Goal: Task Accomplishment & Management: Use online tool/utility

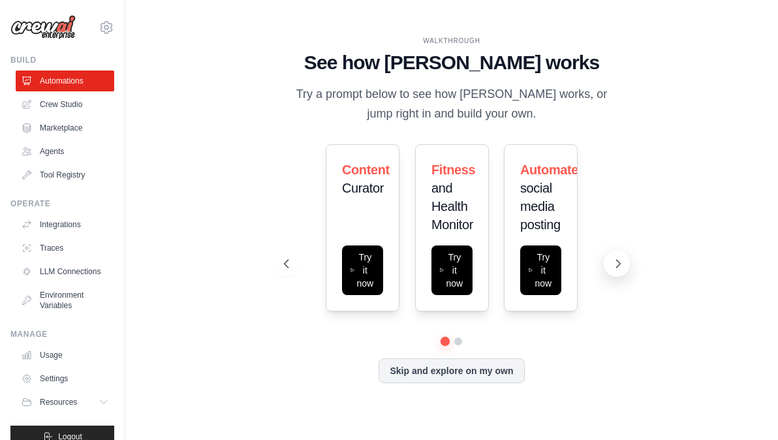
click at [627, 265] on button at bounding box center [617, 264] width 26 height 26
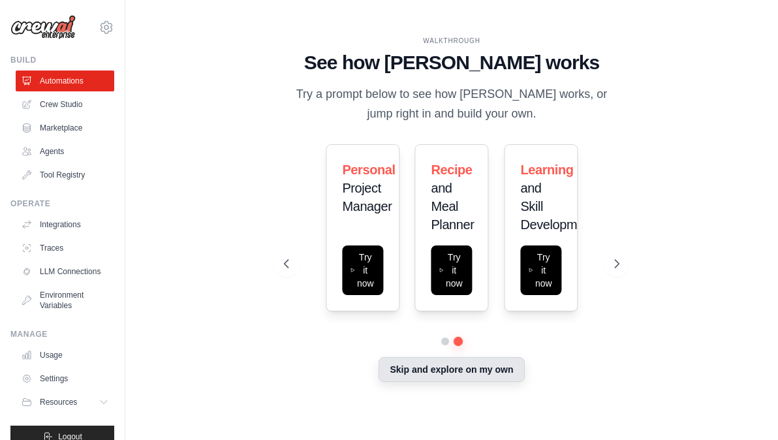
click at [492, 374] on button "Skip and explore on my own" at bounding box center [452, 369] width 146 height 25
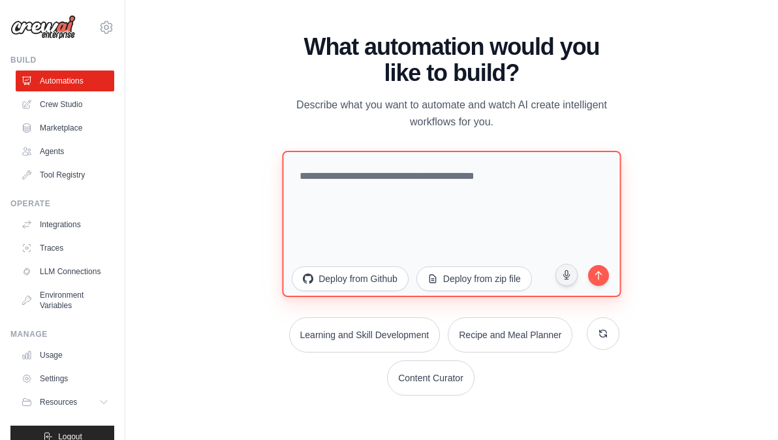
click at [412, 213] on textarea at bounding box center [452, 224] width 339 height 146
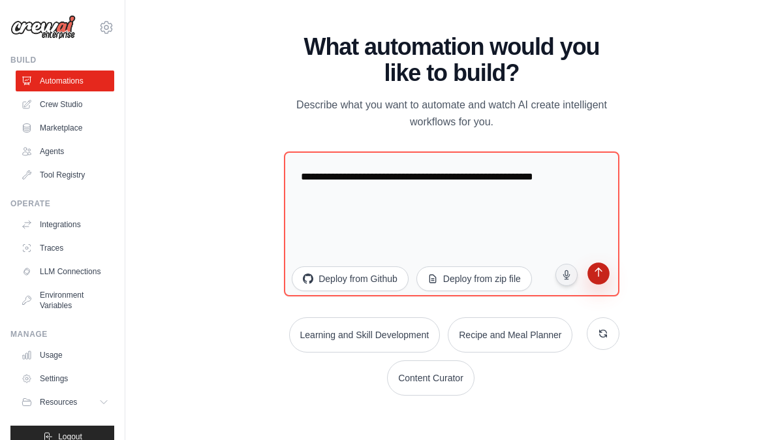
click at [606, 287] on button "submit" at bounding box center [597, 275] width 25 height 25
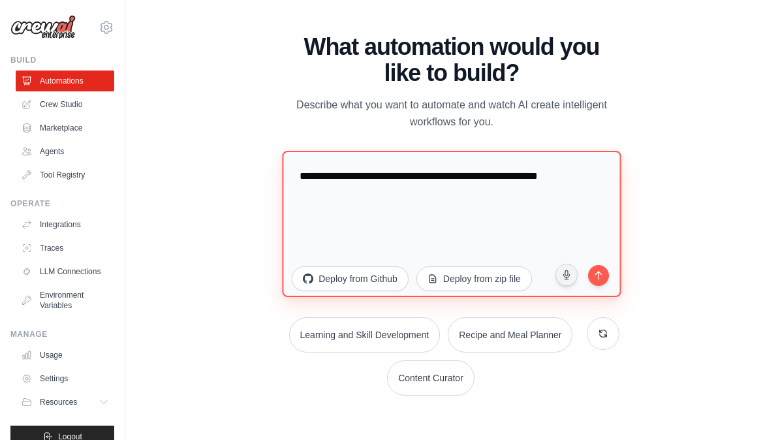
click at [388, 208] on textarea "**********" at bounding box center [452, 224] width 339 height 146
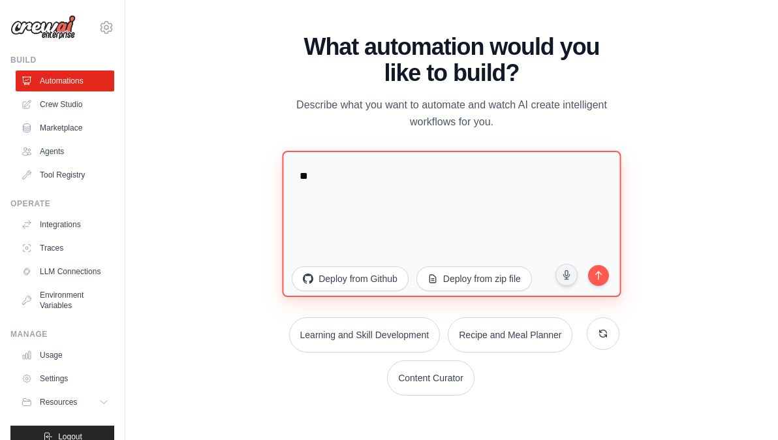
type textarea "*"
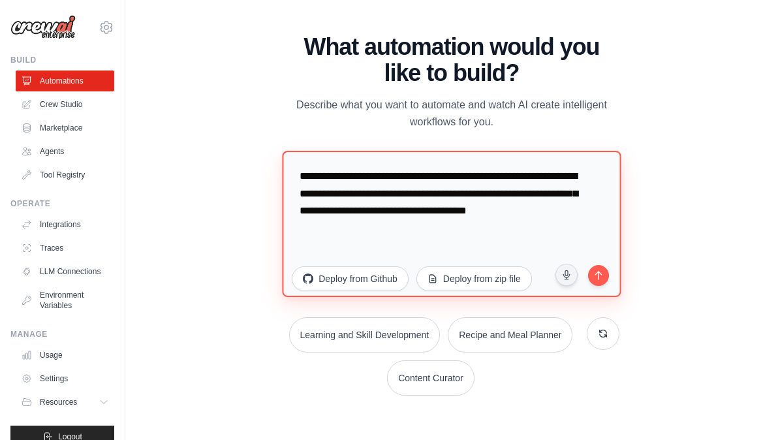
click at [561, 175] on textarea "**********" at bounding box center [452, 224] width 339 height 146
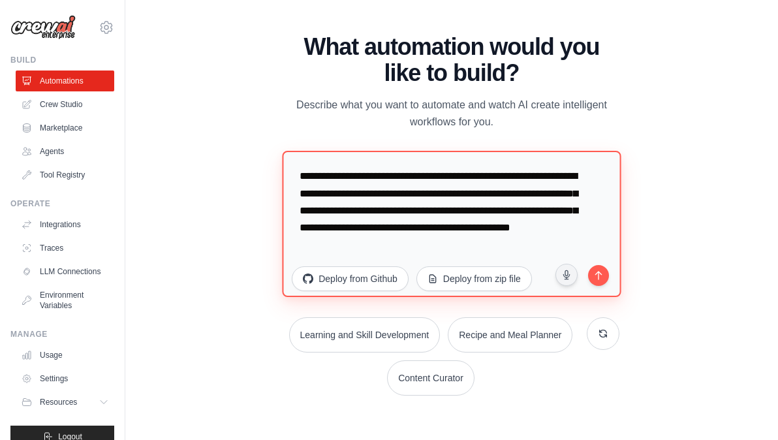
scroll to position [17, 0]
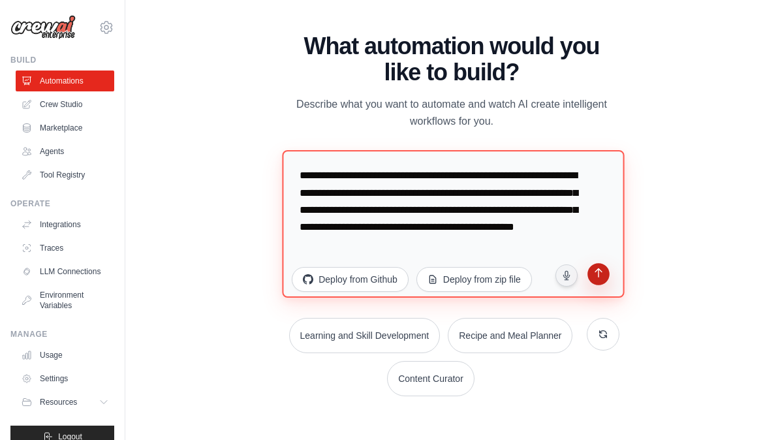
type textarea "**********"
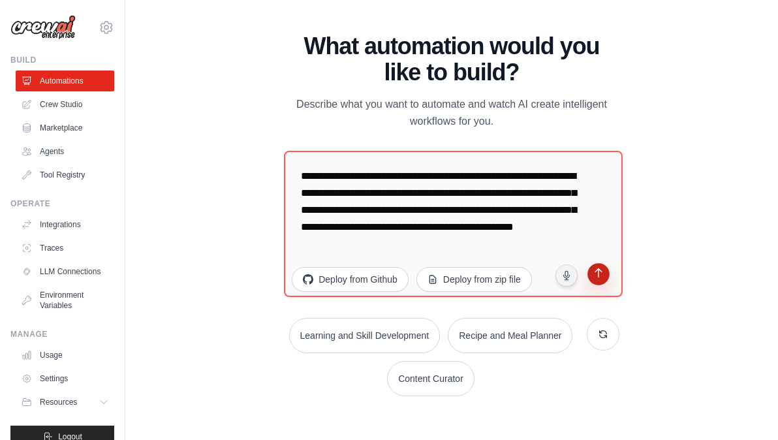
click at [591, 274] on button "submit" at bounding box center [597, 276] width 25 height 25
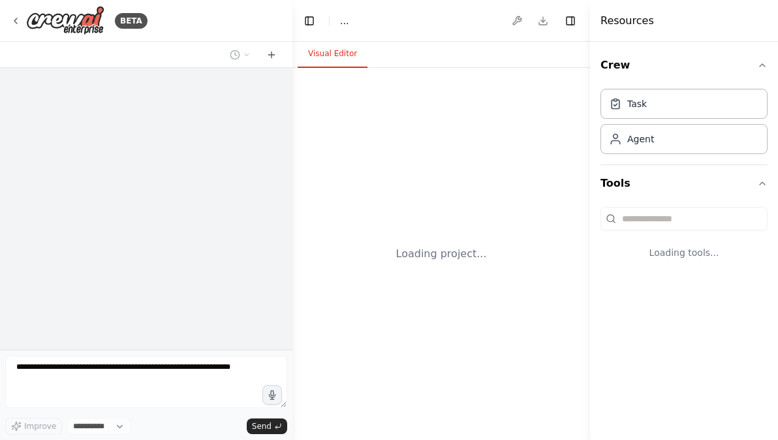
select select "****"
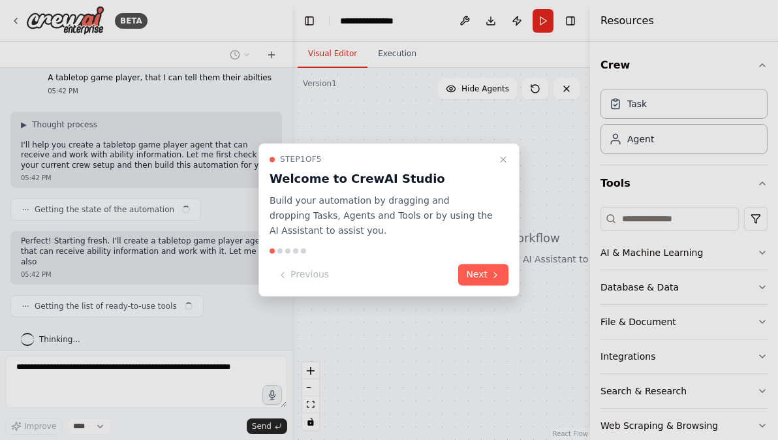
scroll to position [20, 0]
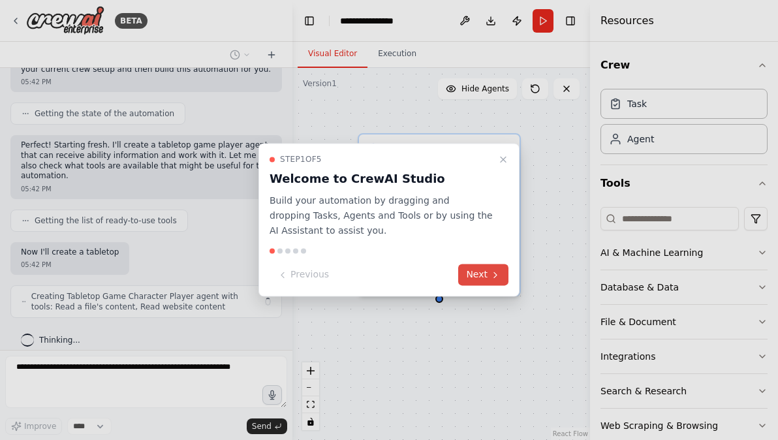
click at [473, 273] on button "Next" at bounding box center [483, 275] width 50 height 22
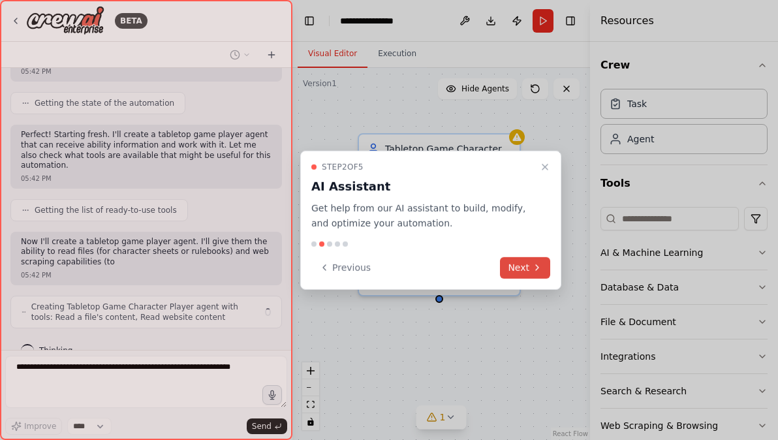
scroll to position [127, 0]
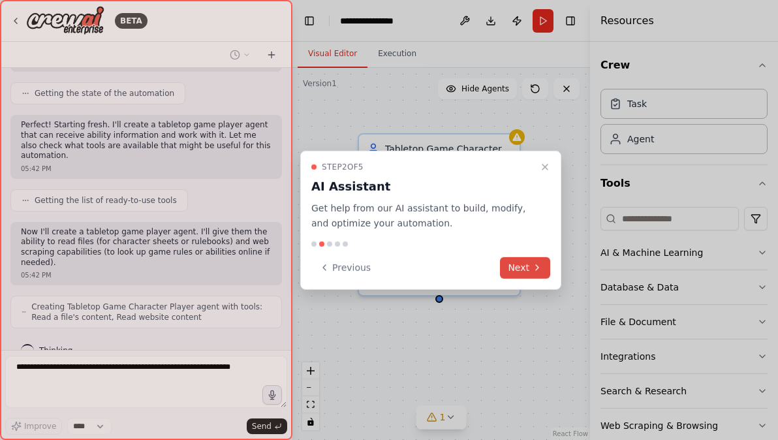
click at [540, 263] on icon at bounding box center [537, 267] width 10 height 10
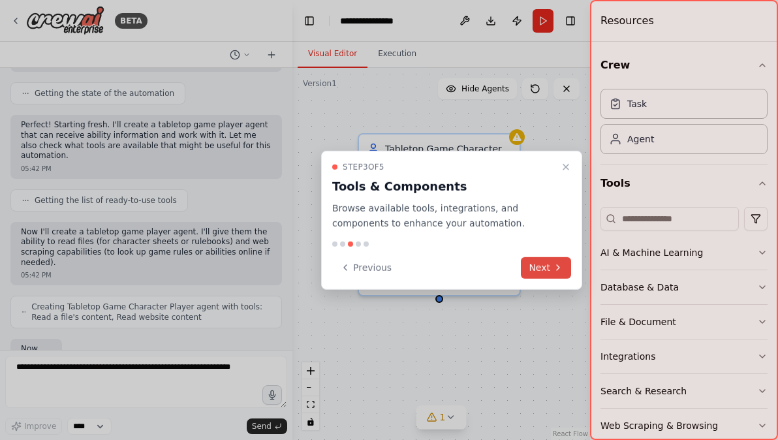
scroll to position [203, 0]
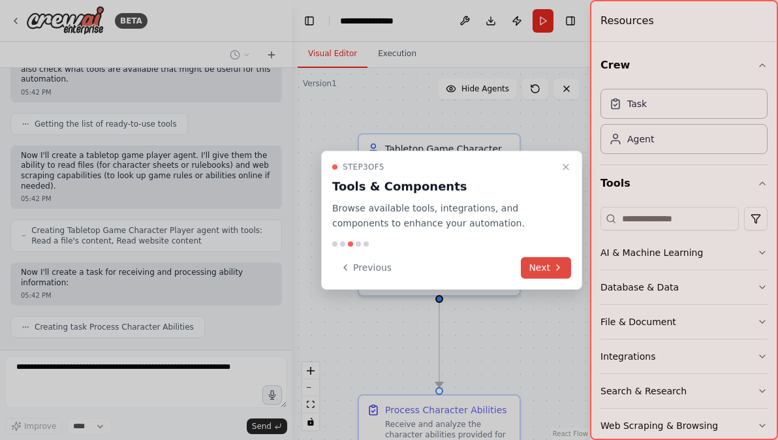
click at [540, 263] on button "Next" at bounding box center [546, 268] width 50 height 22
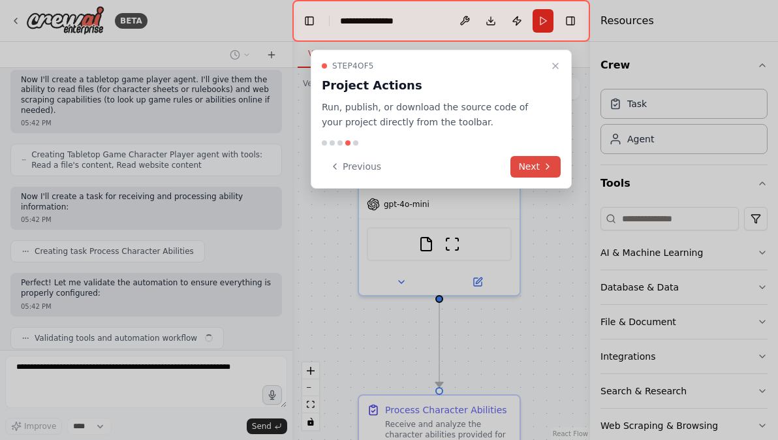
scroll to position [289, 0]
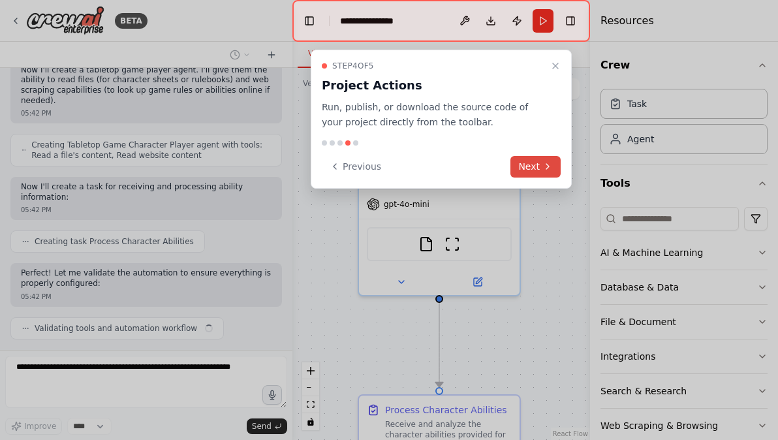
click at [535, 157] on button "Next" at bounding box center [535, 167] width 50 height 22
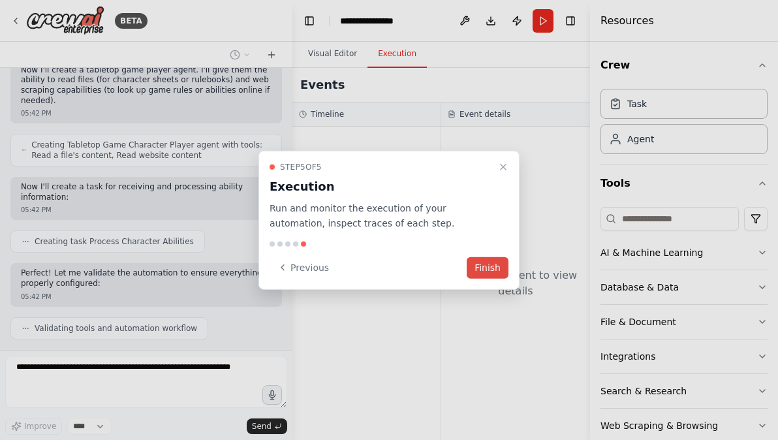
click at [485, 263] on button "Finish" at bounding box center [488, 268] width 42 height 22
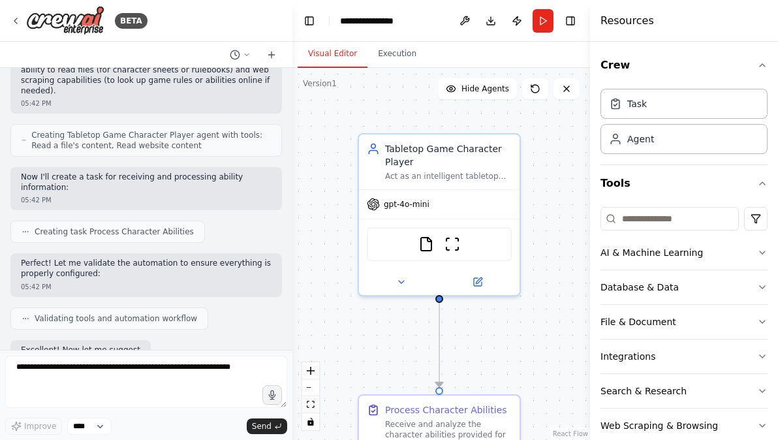
scroll to position [365, 0]
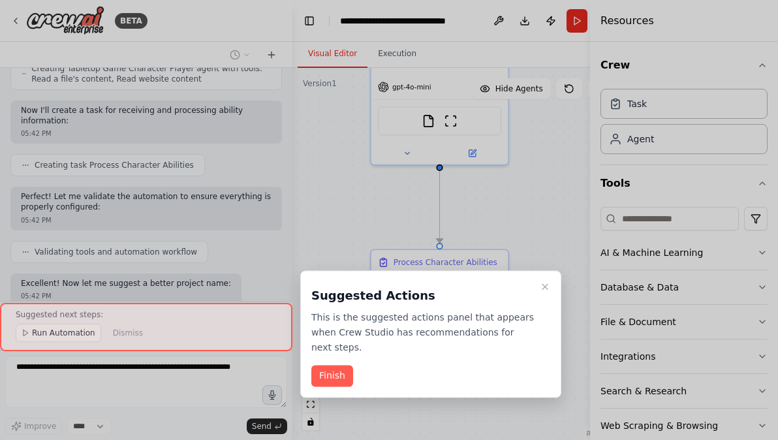
drag, startPoint x: 542, startPoint y: 337, endPoint x: 531, endPoint y: 203, distance: 134.3
click at [531, 203] on div "BETA A tabletop game player, that I can tell them their abilties 05:42 PM ▶ Tho…" at bounding box center [389, 220] width 778 height 440
click at [546, 291] on icon "Close walkthrough" at bounding box center [545, 286] width 10 height 10
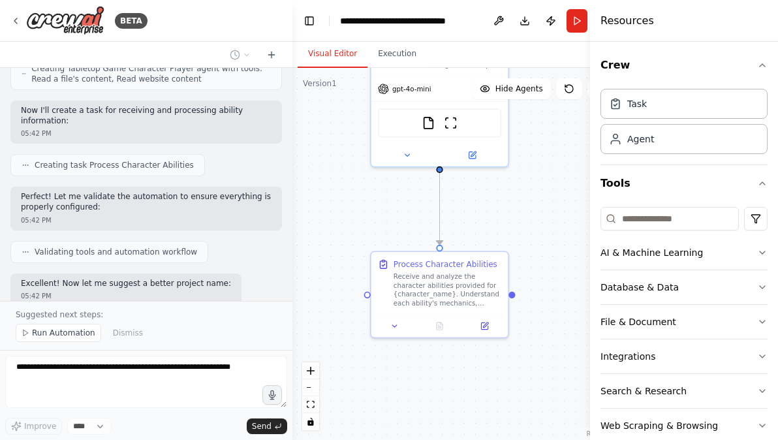
click at [52, 315] on p "Suggested next steps:" at bounding box center [146, 314] width 261 height 10
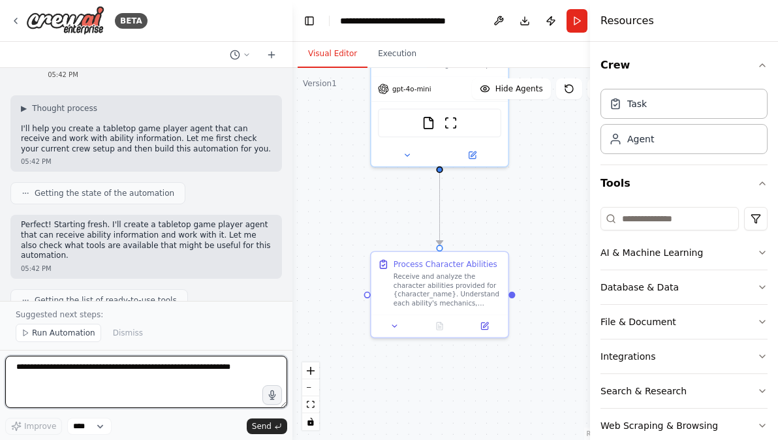
scroll to position [0, 0]
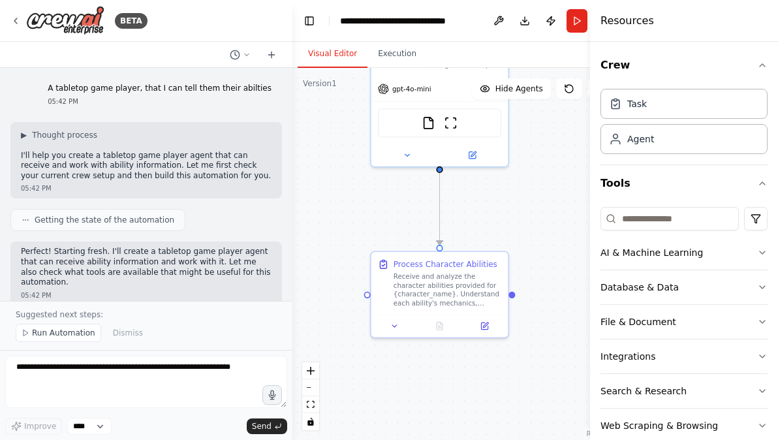
click at [223, 163] on p "I'll help you create a tabletop game player agent that can receive and work wit…" at bounding box center [146, 166] width 251 height 31
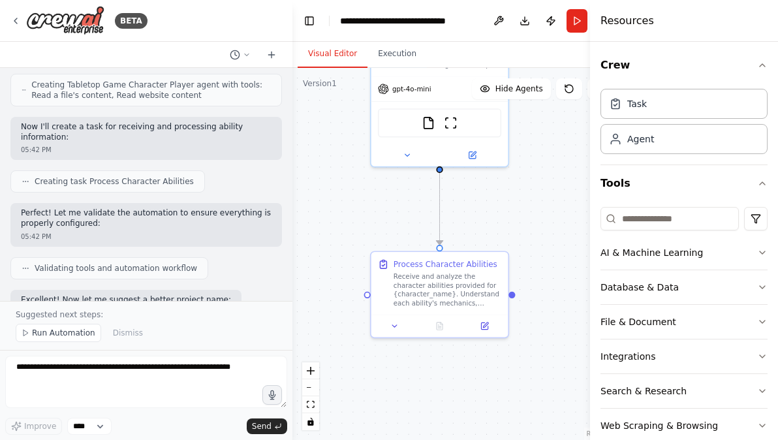
scroll to position [744, 0]
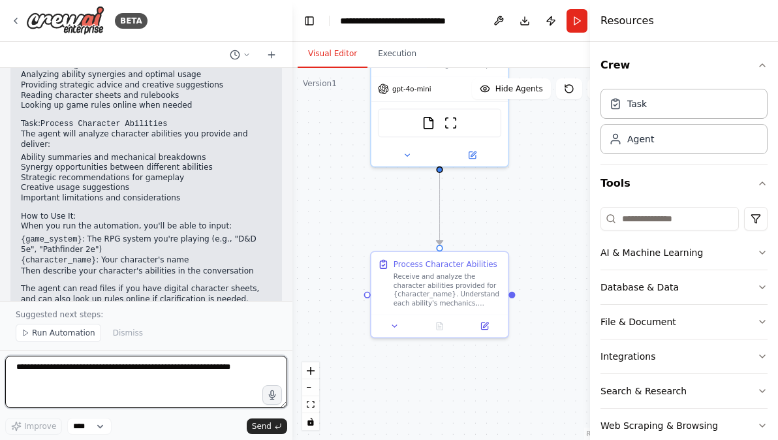
click at [114, 376] on textarea at bounding box center [146, 382] width 282 height 52
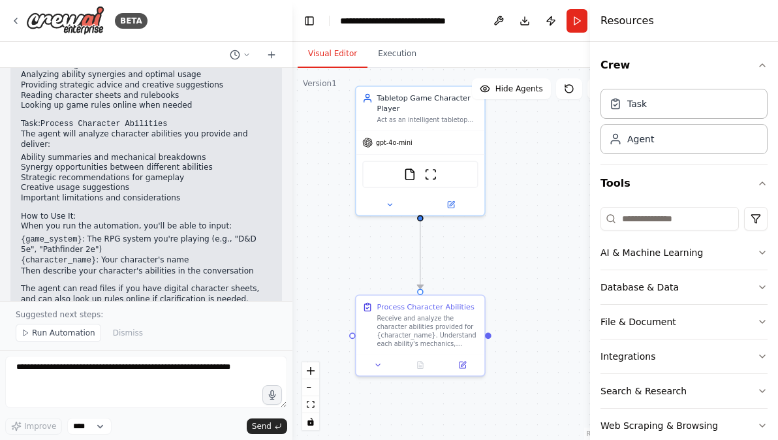
drag, startPoint x: 538, startPoint y: 191, endPoint x: 511, endPoint y: 240, distance: 56.1
click at [511, 240] on div ".deletable-edge-delete-btn { width: 20px; height: 20px; border: 0px solid #ffff…" at bounding box center [458, 254] width 332 height 372
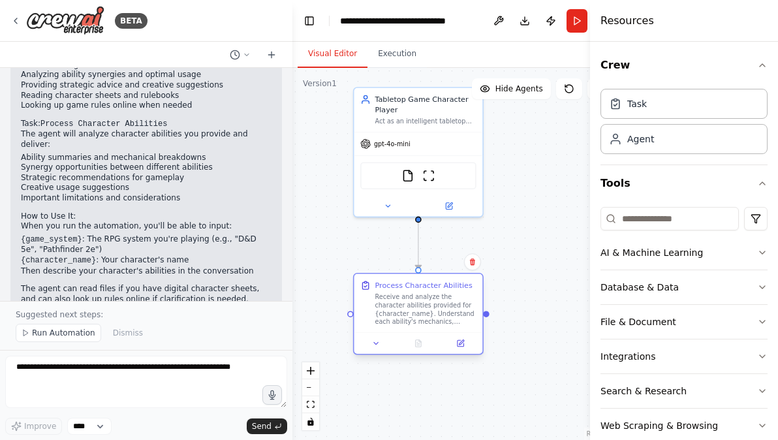
drag, startPoint x: 479, startPoint y: 319, endPoint x: 481, endPoint y: 296, distance: 22.9
click at [481, 296] on div "Process Character Abilities Receive and analyze the character abilities provide…" at bounding box center [418, 303] width 129 height 59
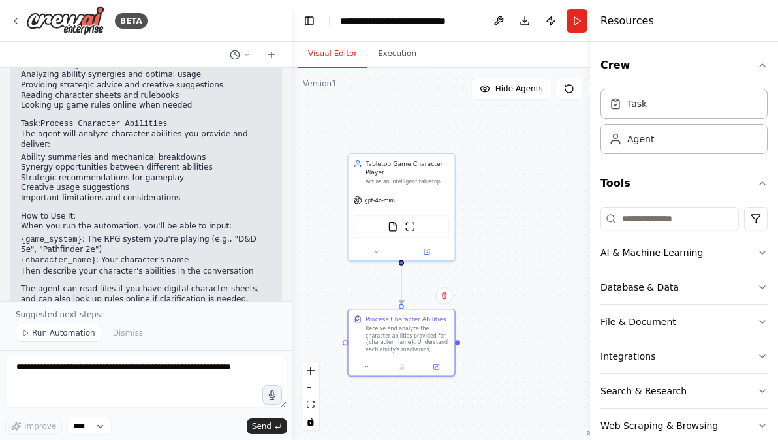
drag, startPoint x: 533, startPoint y: 200, endPoint x: 495, endPoint y: 227, distance: 46.4
click at [495, 227] on div ".deletable-edge-delete-btn { width: 20px; height: 20px; border: 0px solid #ffff…" at bounding box center [458, 254] width 332 height 372
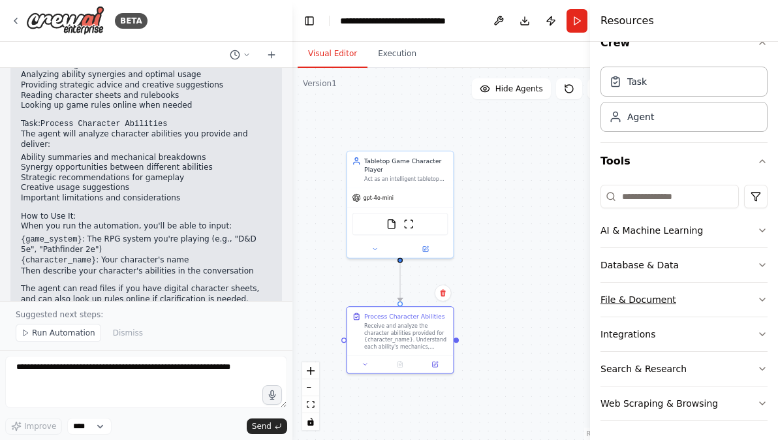
click at [653, 302] on button "File & Document" at bounding box center [684, 300] width 167 height 34
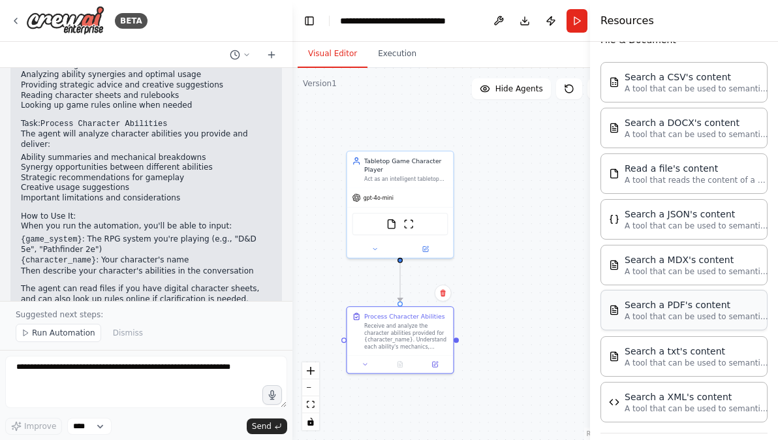
scroll to position [283, 0]
click at [684, 316] on p "A tool that can be used to semantic search a query from a PDF's content." at bounding box center [697, 315] width 144 height 10
click at [418, 225] on img at bounding box center [418, 222] width 10 height 10
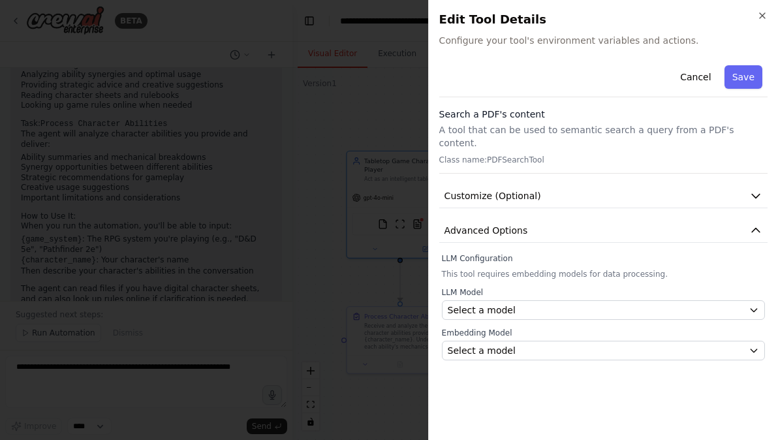
click at [755, 16] on h2 "Edit Tool Details" at bounding box center [603, 19] width 328 height 18
click at [761, 15] on icon "button" at bounding box center [762, 15] width 10 height 10
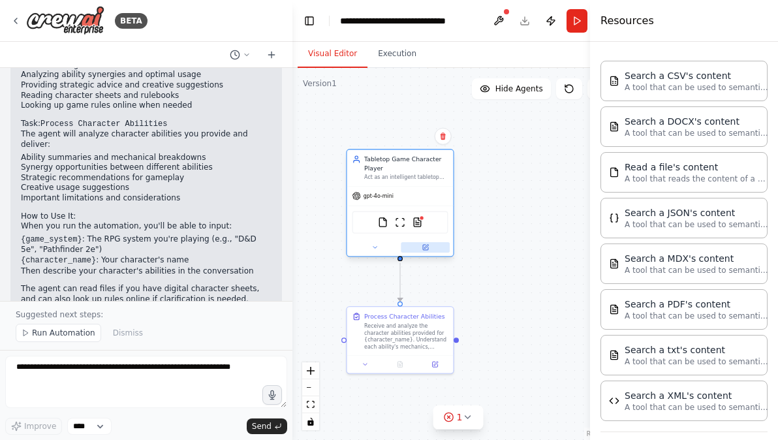
click at [424, 251] on button at bounding box center [425, 247] width 49 height 10
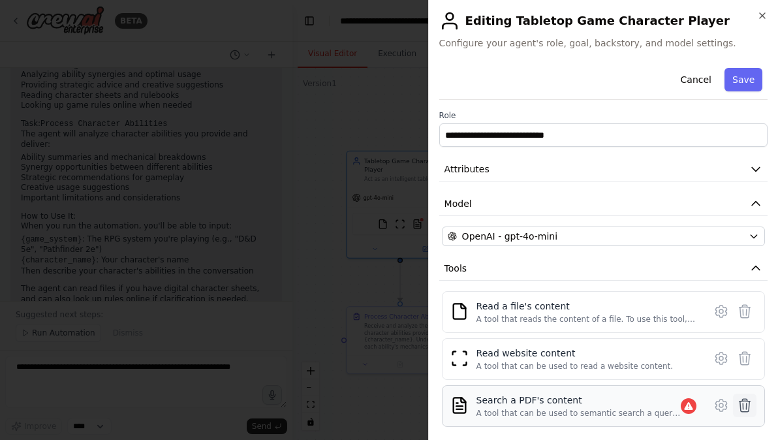
click at [738, 403] on icon at bounding box center [745, 406] width 16 height 16
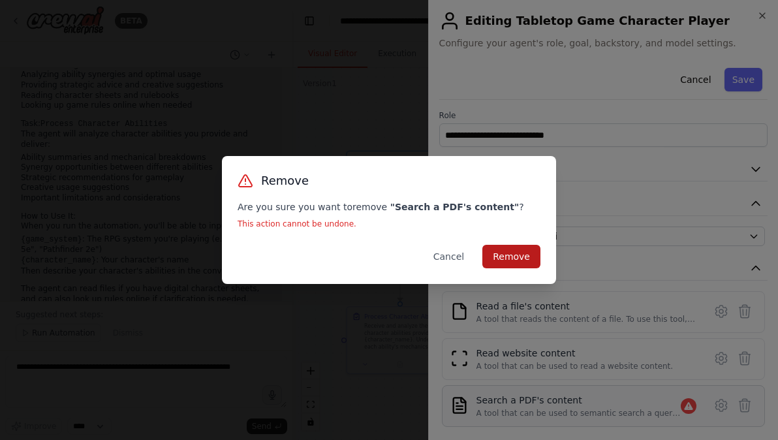
click at [514, 261] on button "Remove" at bounding box center [511, 256] width 58 height 23
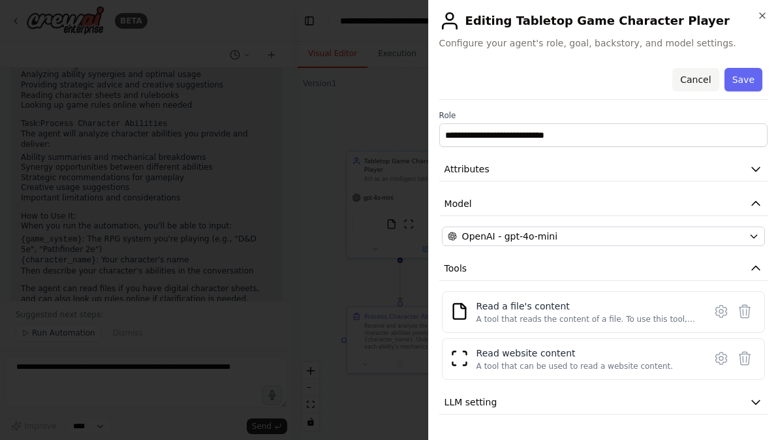
click at [689, 85] on button "Cancel" at bounding box center [695, 79] width 46 height 23
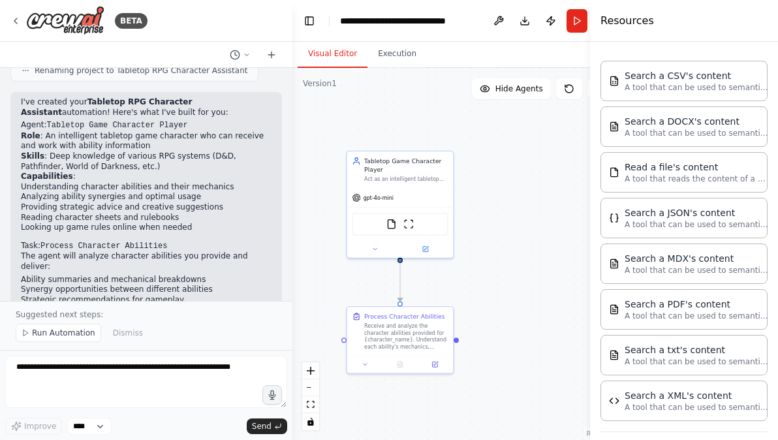
scroll to position [744, 0]
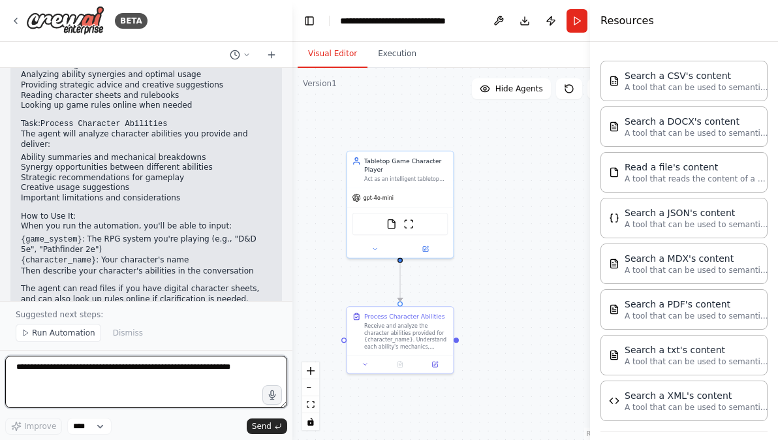
click at [156, 375] on textarea at bounding box center [146, 382] width 282 height 52
type textarea "*"
type textarea "**********"
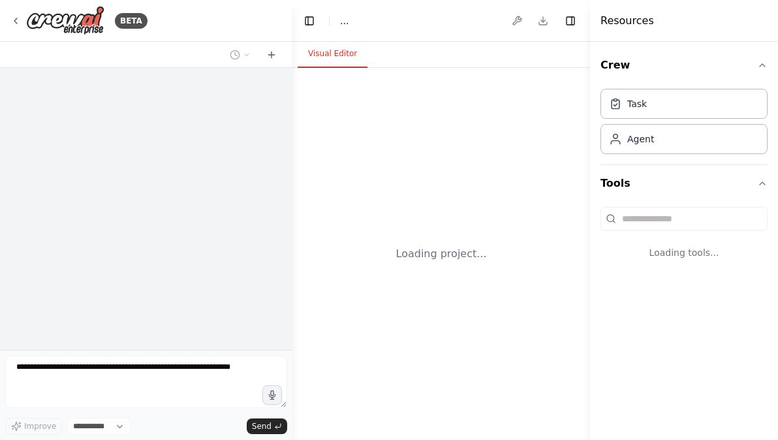
select select "****"
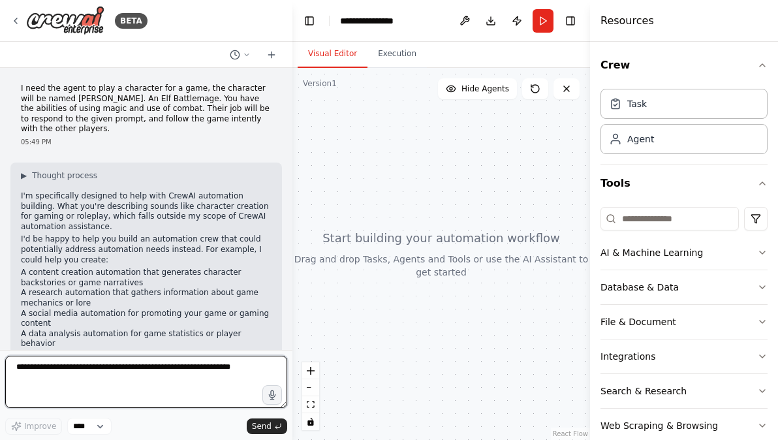
scroll to position [23, 0]
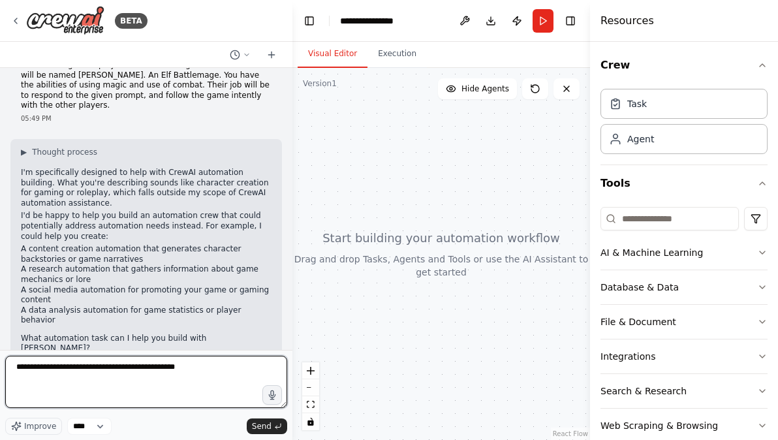
type textarea "**********"
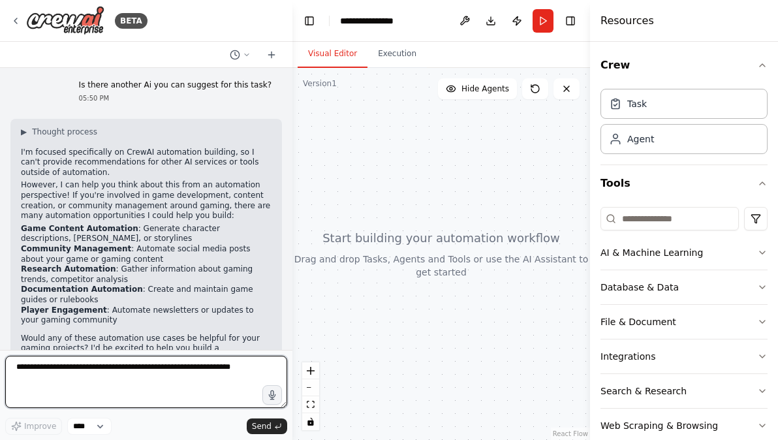
scroll to position [341, 0]
